Goal: Task Accomplishment & Management: Use online tool/utility

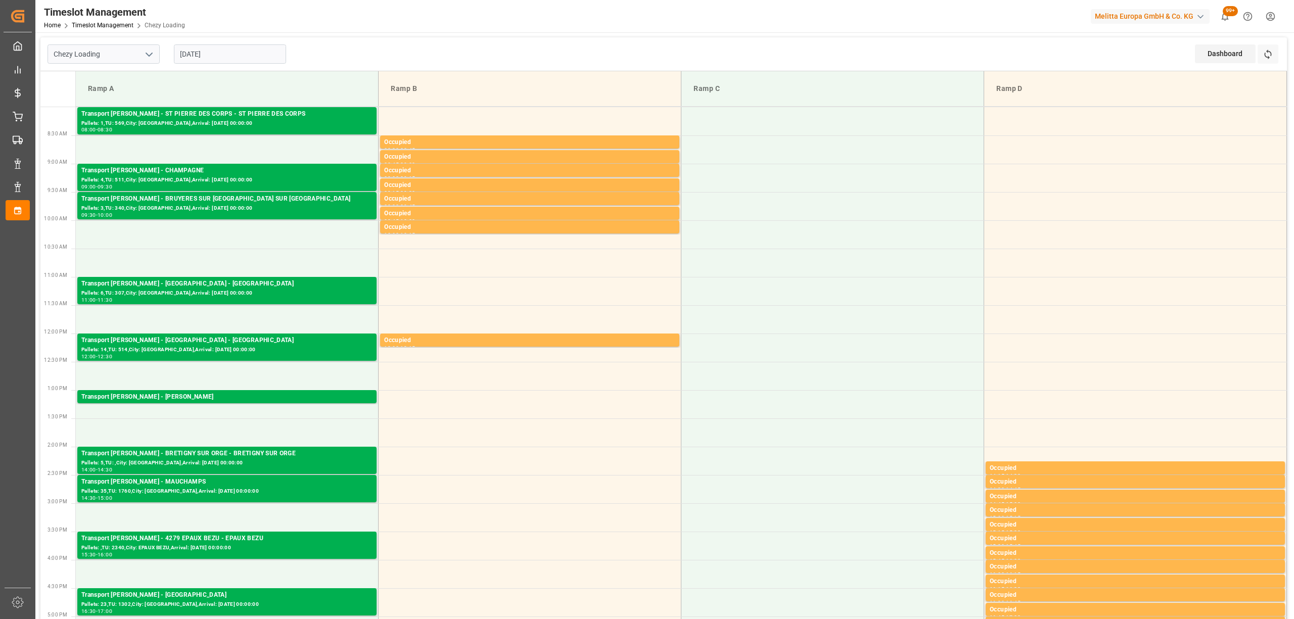
drag, startPoint x: 250, startPoint y: 40, endPoint x: 239, endPoint y: 49, distance: 13.7
click at [249, 40] on div "[DATE]" at bounding box center [230, 53] width 126 height 33
click at [238, 51] on input "[DATE]" at bounding box center [230, 53] width 112 height 19
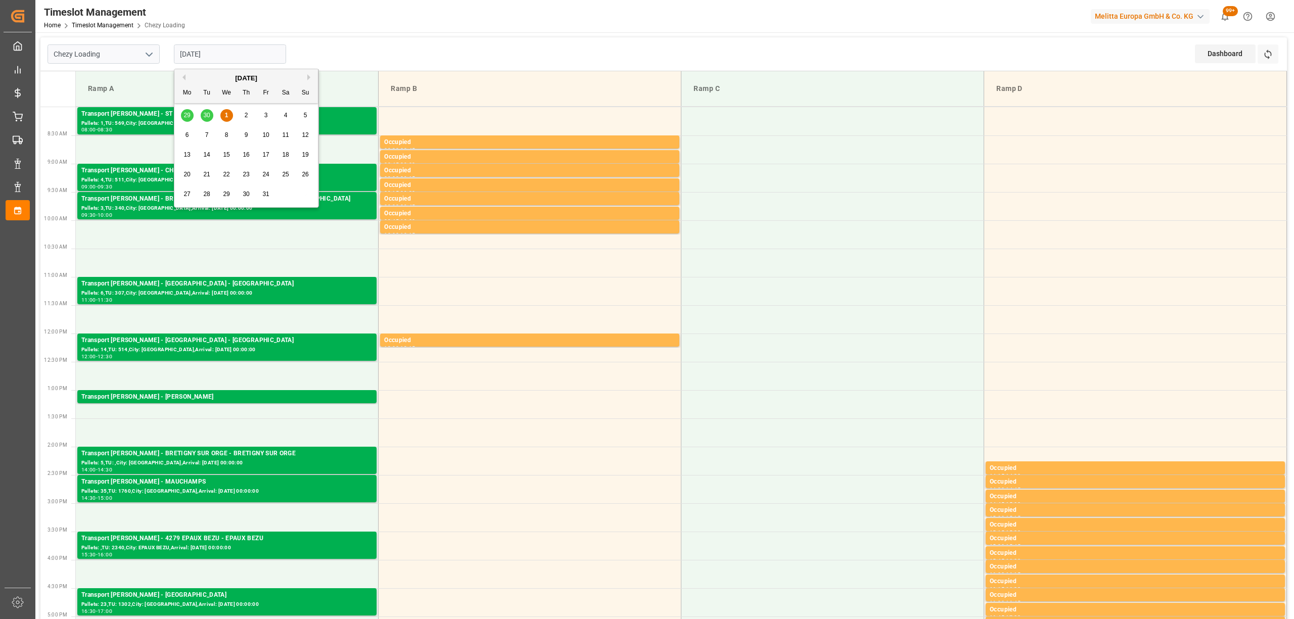
click at [239, 117] on div "29 30 1 2 3 4 5" at bounding box center [246, 116] width 138 height 20
click at [245, 116] on div "2" at bounding box center [246, 116] width 13 height 12
type input "[DATE]"
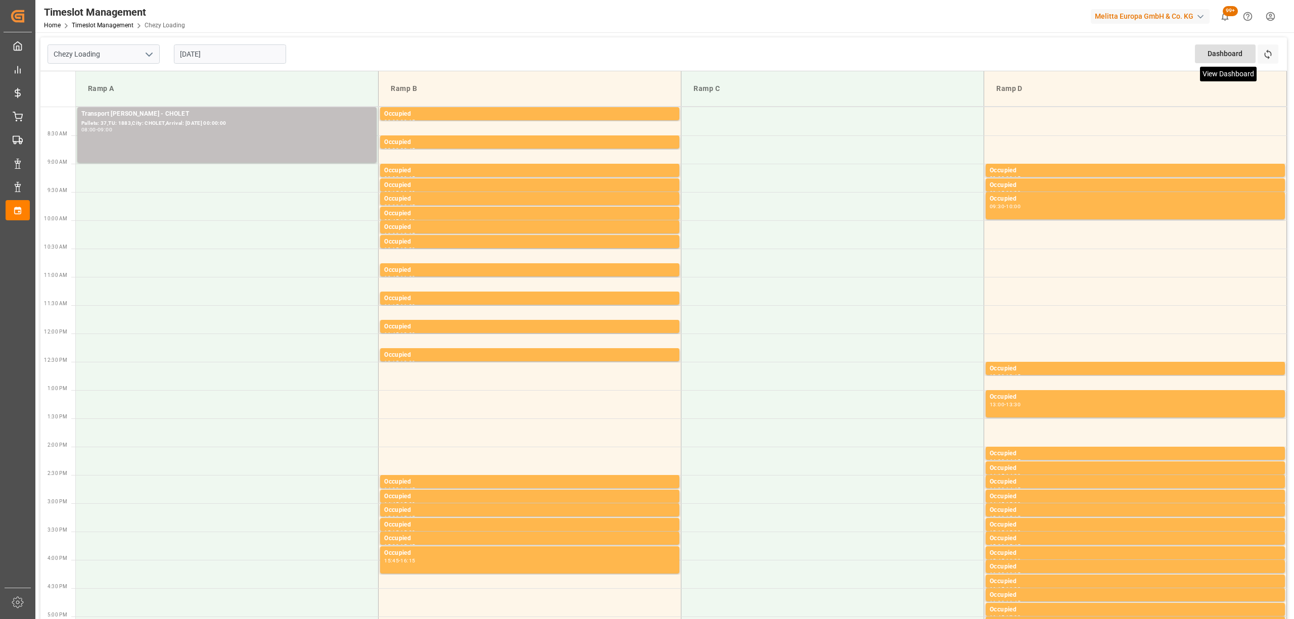
click at [1252, 56] on div "Dashboard View Dashboard" at bounding box center [1225, 53] width 61 height 19
click at [1264, 52] on icon at bounding box center [1268, 54] width 11 height 11
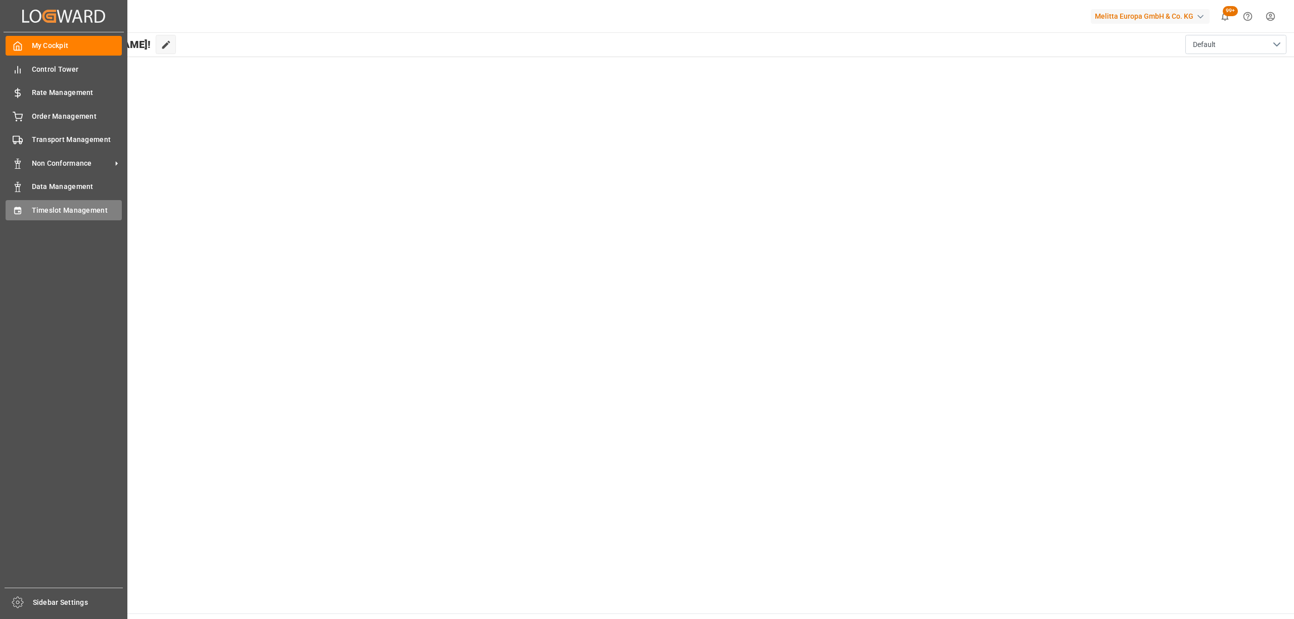
click at [28, 200] on div "Timeslot Management Timeslot Management" at bounding box center [64, 210] width 116 height 20
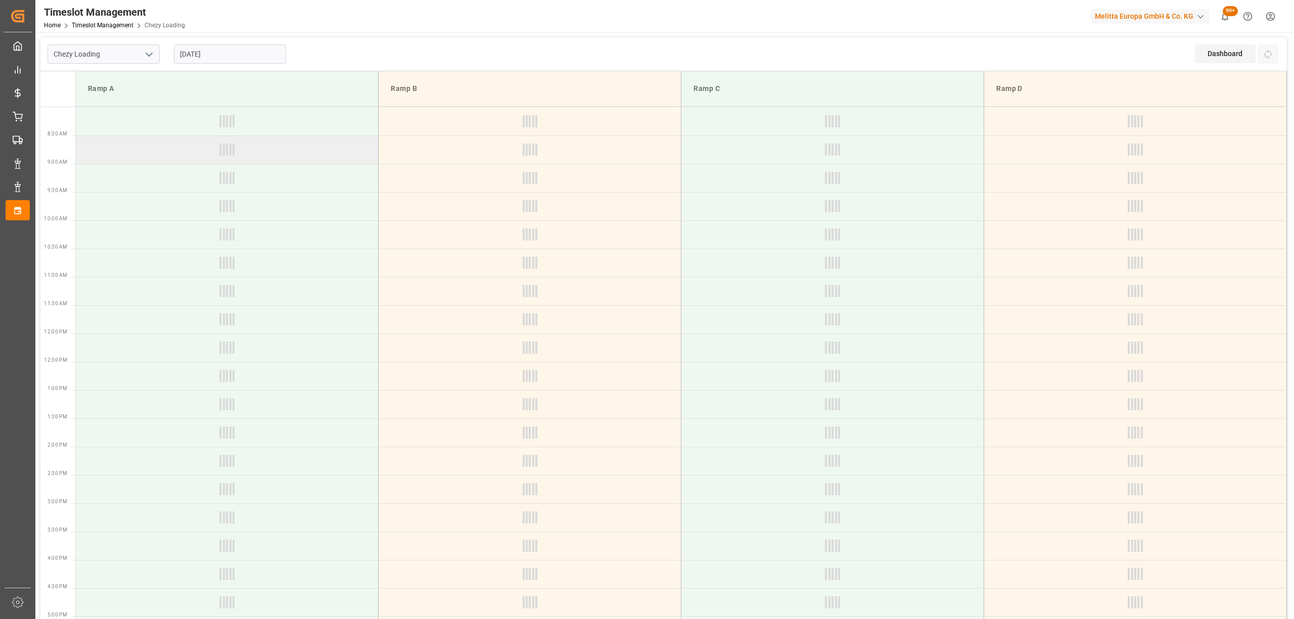
type input "Chezy Loading"
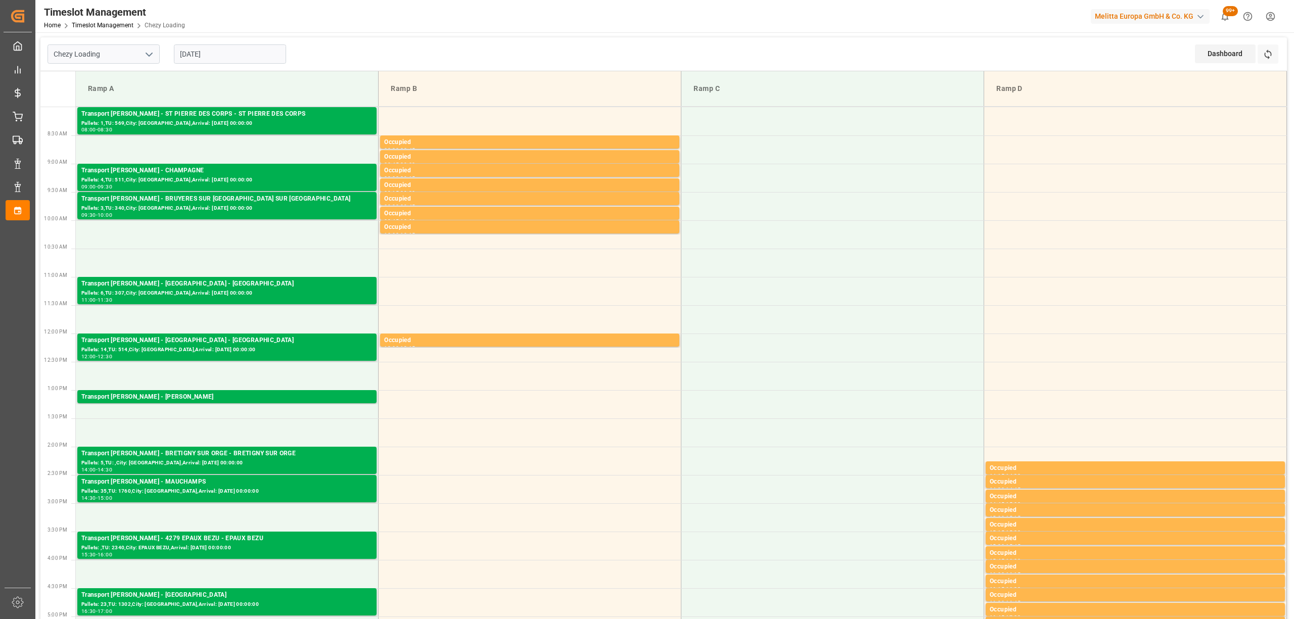
click at [231, 52] on input "[DATE]" at bounding box center [230, 53] width 112 height 19
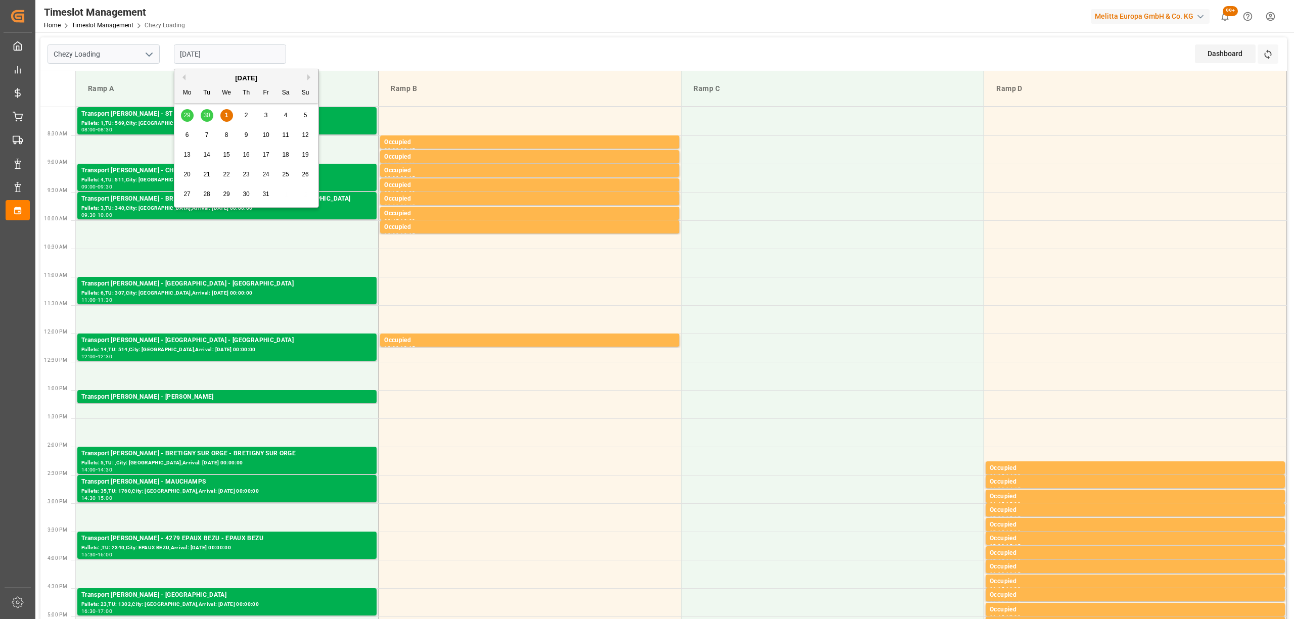
click at [242, 114] on div "2" at bounding box center [246, 116] width 13 height 12
type input "[DATE]"
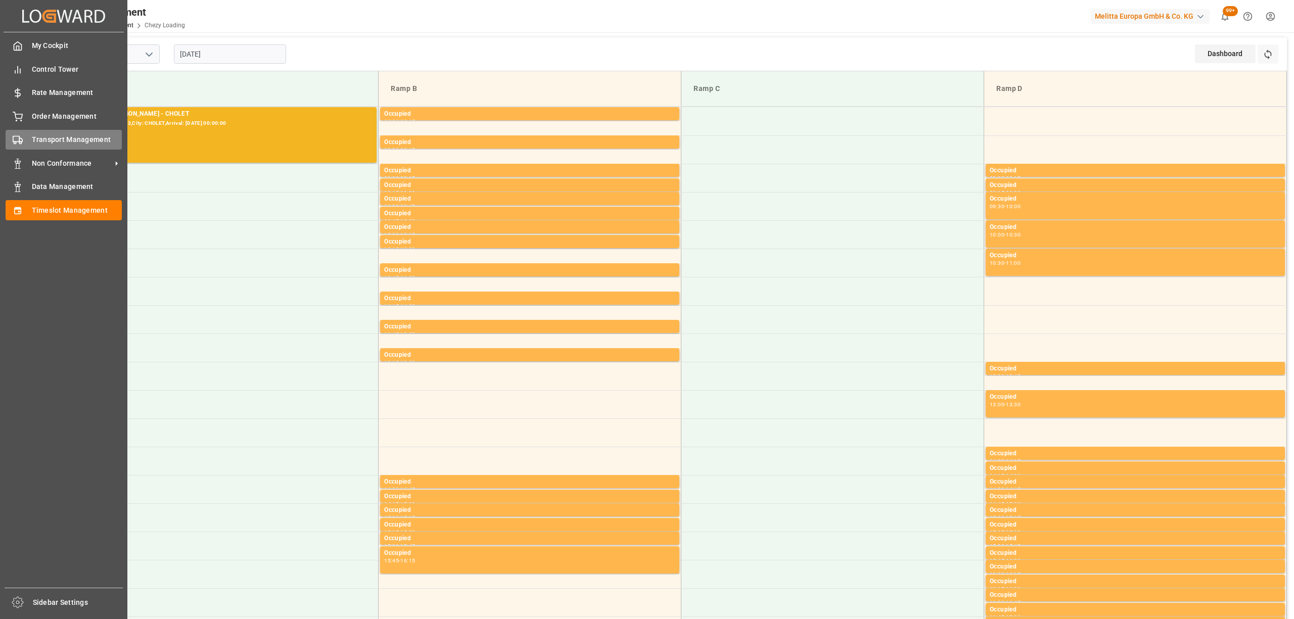
click at [23, 135] on div "Transport Management Transport Management" at bounding box center [64, 140] width 116 height 20
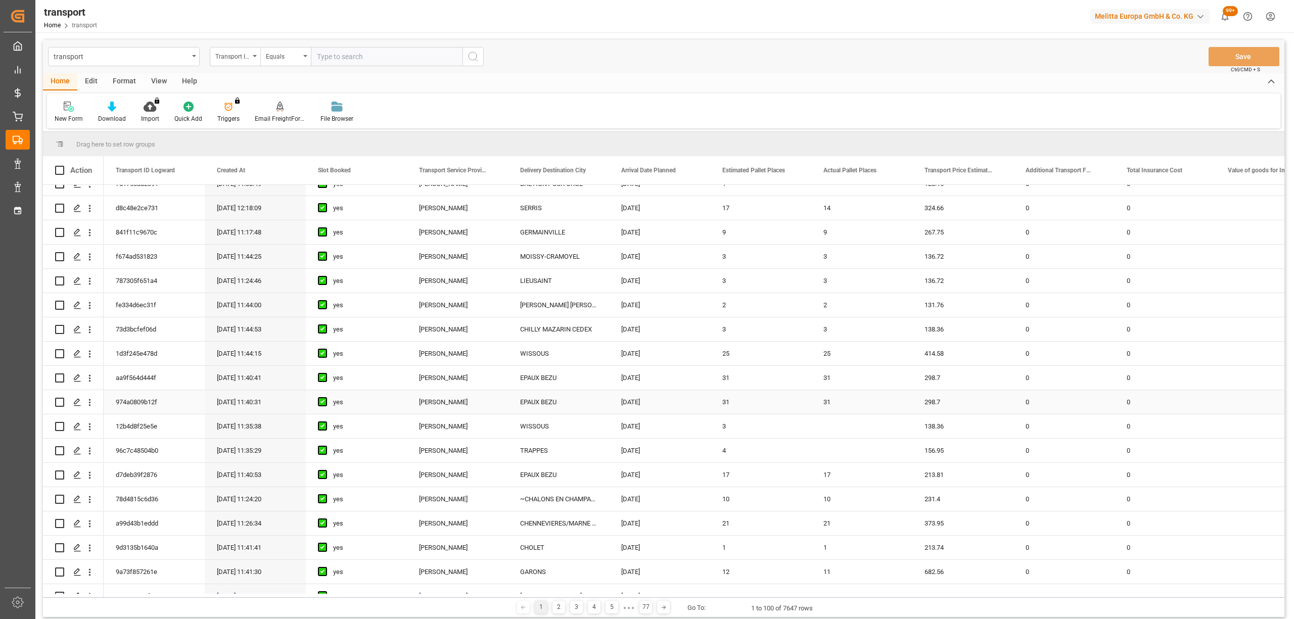
scroll to position [876, 0]
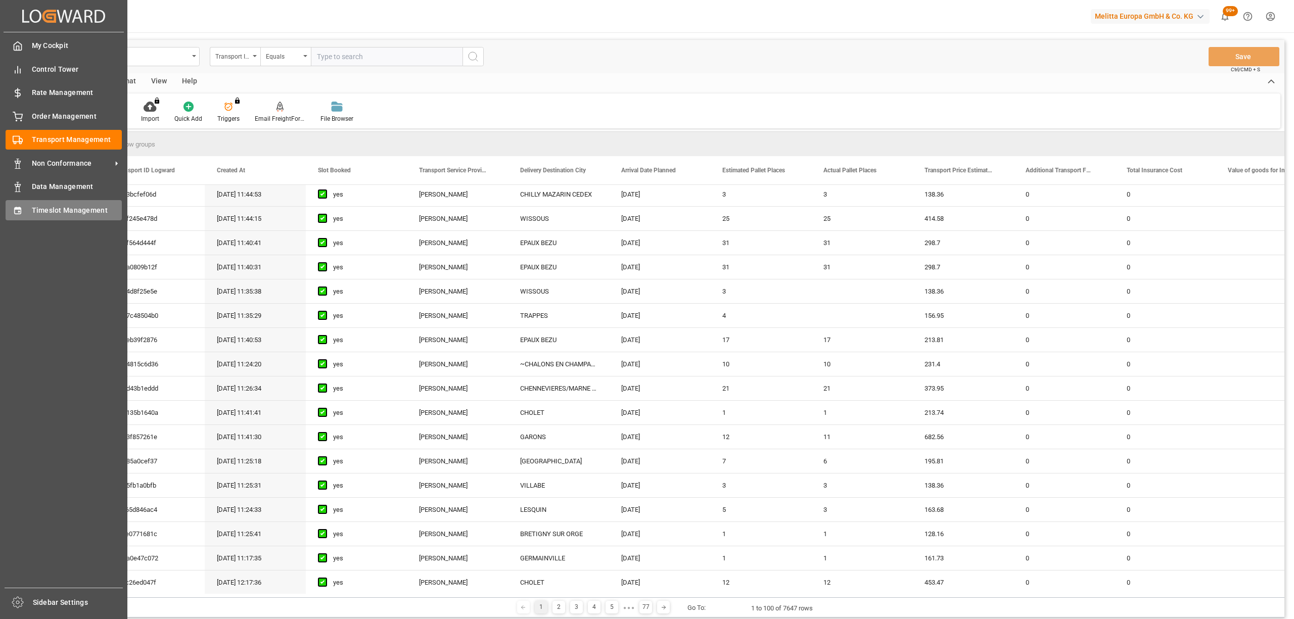
click at [24, 211] on div "Timeslot Management Timeslot Management" at bounding box center [64, 210] width 116 height 20
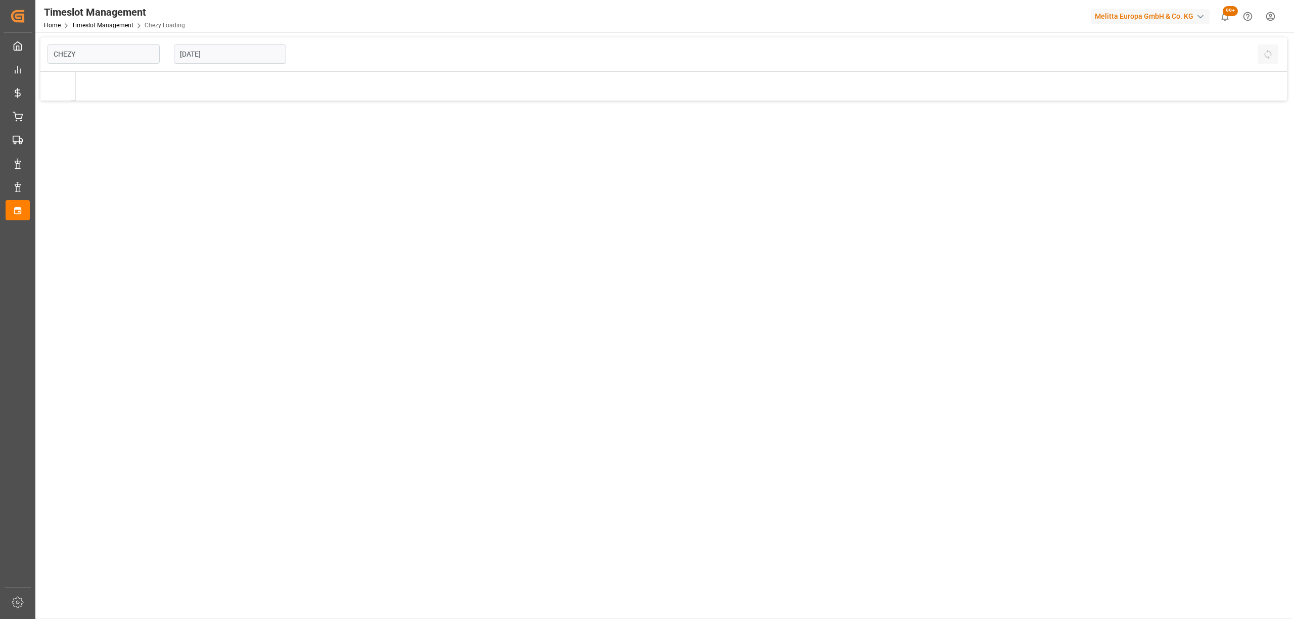
type input "Chezy Loading"
